Goal: Book appointment/travel/reservation

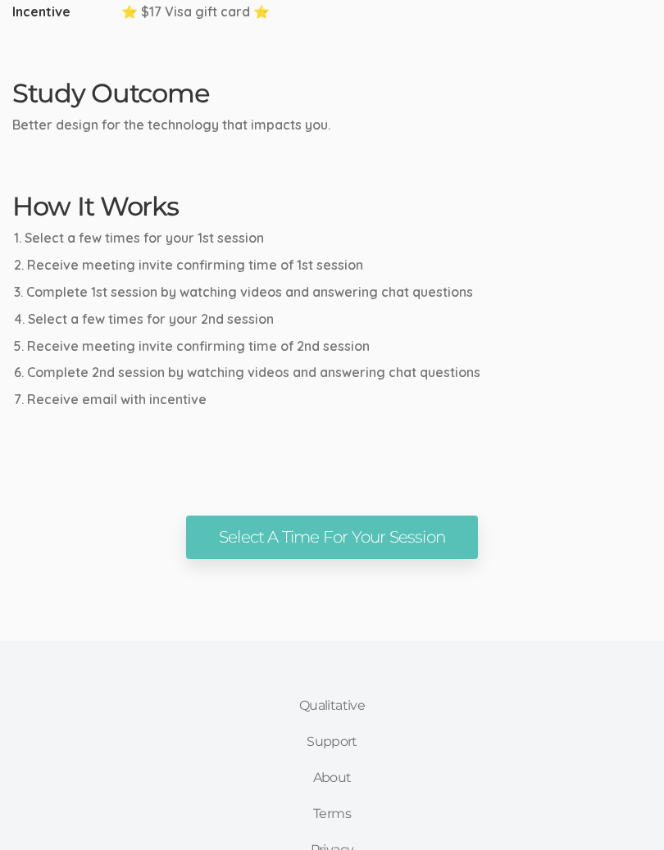
scroll to position [769, 0]
click at [336, 525] on link "Select A Time For Your Session" at bounding box center [332, 537] width 292 height 43
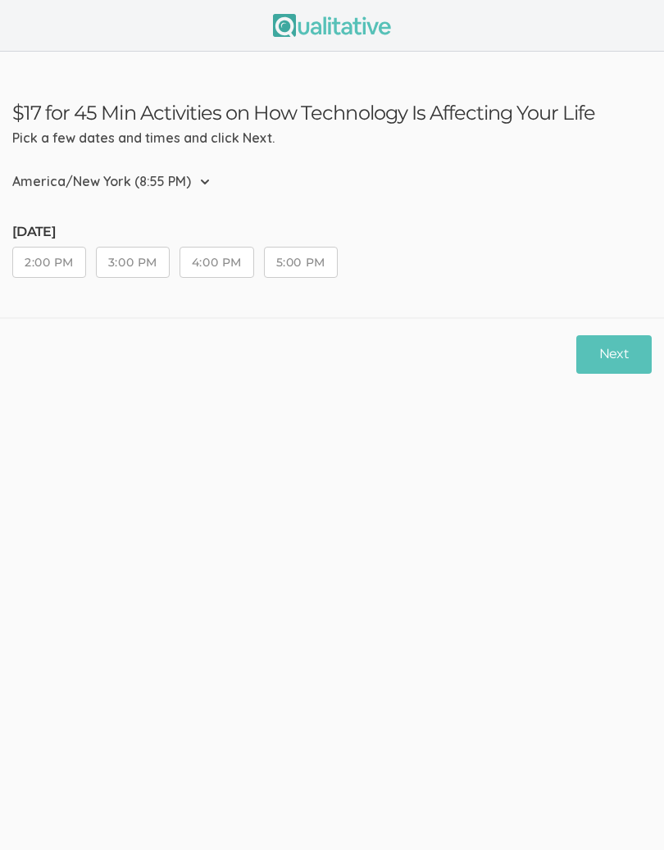
click at [207, 186] on select "Etc/GMT-14 (2:55 PM) Pacific/Kiritimati (2:55 PM) Etc/GMT-13 (1:55 PM) Pacific/…" at bounding box center [115, 182] width 207 height 36
click at [613, 353] on button "Next" at bounding box center [613, 354] width 75 height 39
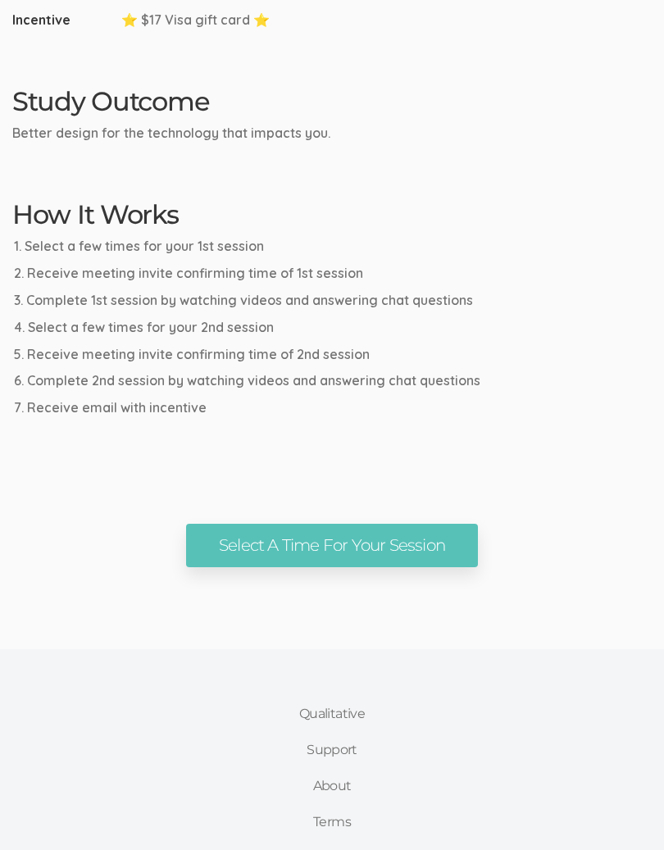
scroll to position [780, 0]
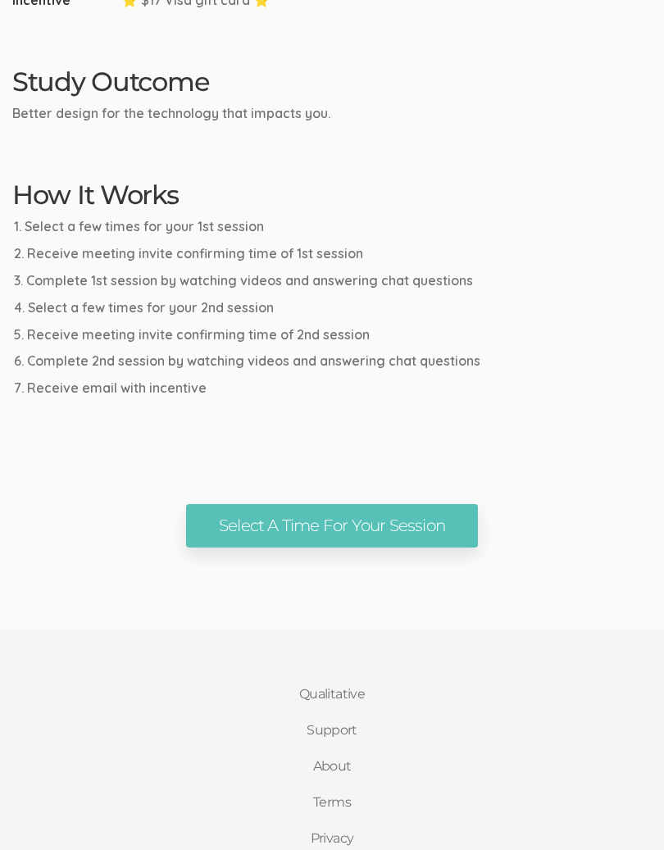
click at [355, 511] on link "Select A Time For Your Session" at bounding box center [332, 526] width 292 height 43
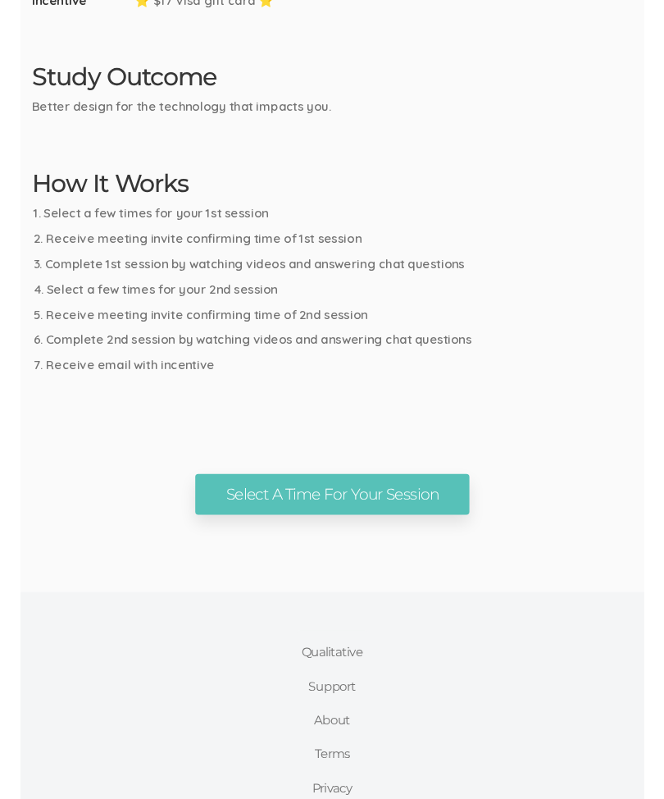
scroll to position [780, 0]
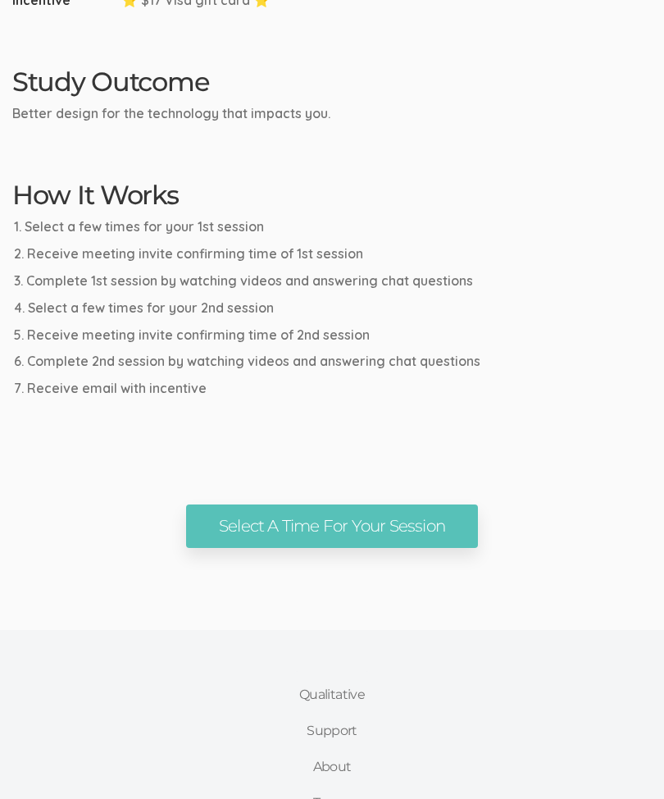
click at [370, 506] on link "Select A Time For Your Session" at bounding box center [332, 525] width 292 height 43
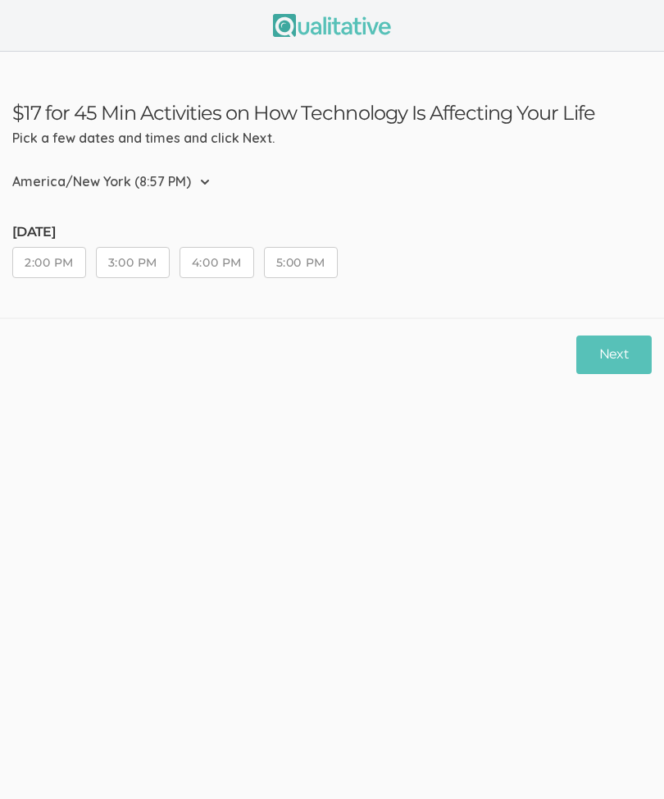
click at [67, 265] on button "2:00 PM" at bounding box center [49, 262] width 74 height 31
click at [621, 358] on button "Next" at bounding box center [613, 354] width 75 height 39
